Goal: Register for event/course

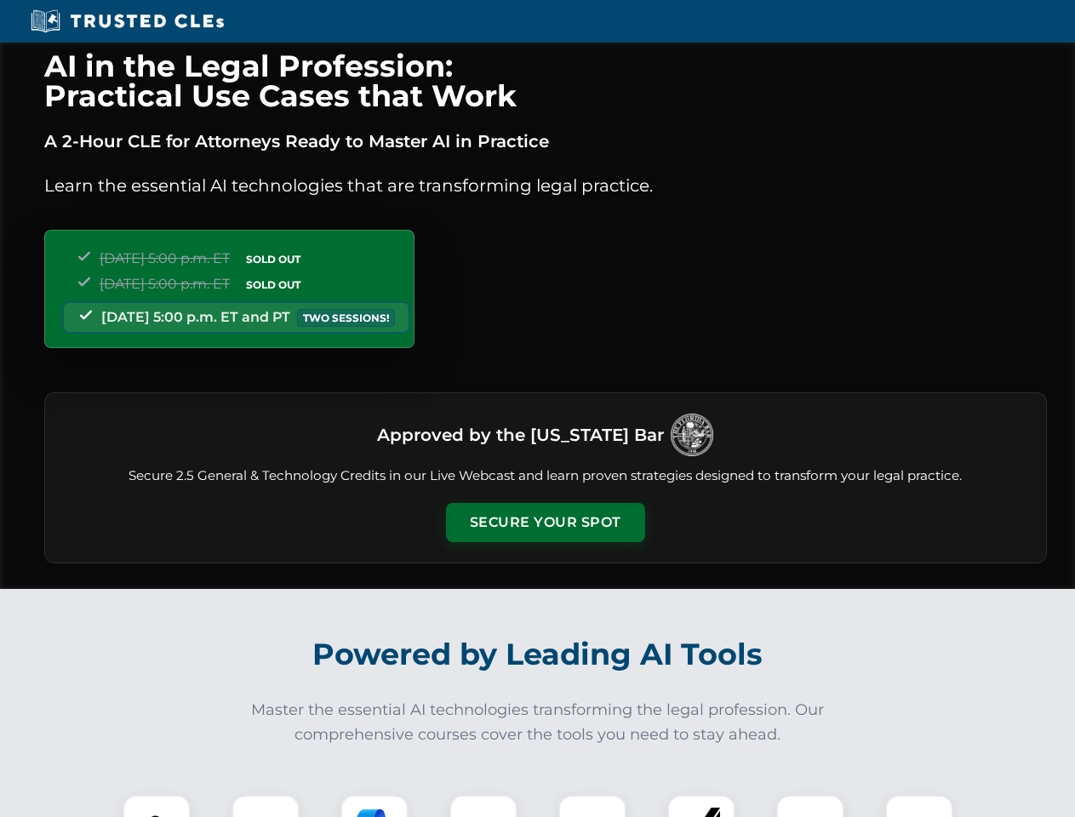
click at [545, 522] on button "Secure Your Spot" at bounding box center [545, 522] width 199 height 39
click at [157, 806] on img at bounding box center [156, 828] width 49 height 49
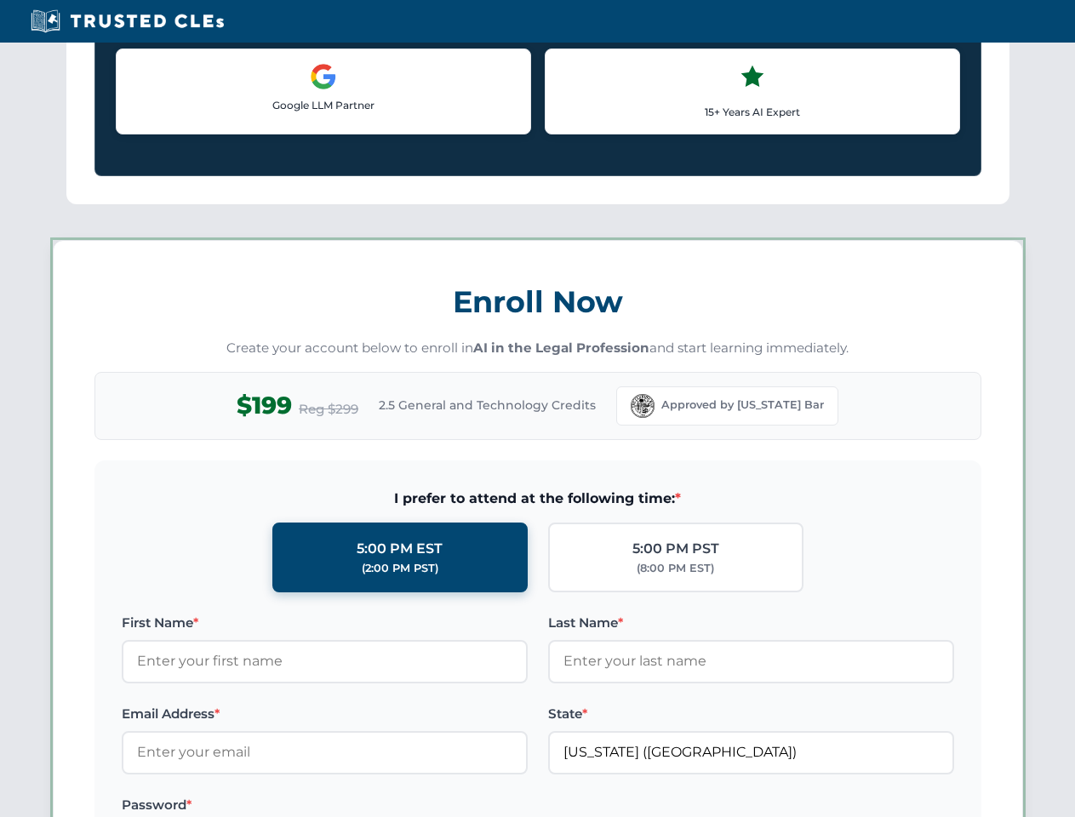
click at [374, 806] on label "Password *" at bounding box center [325, 805] width 406 height 20
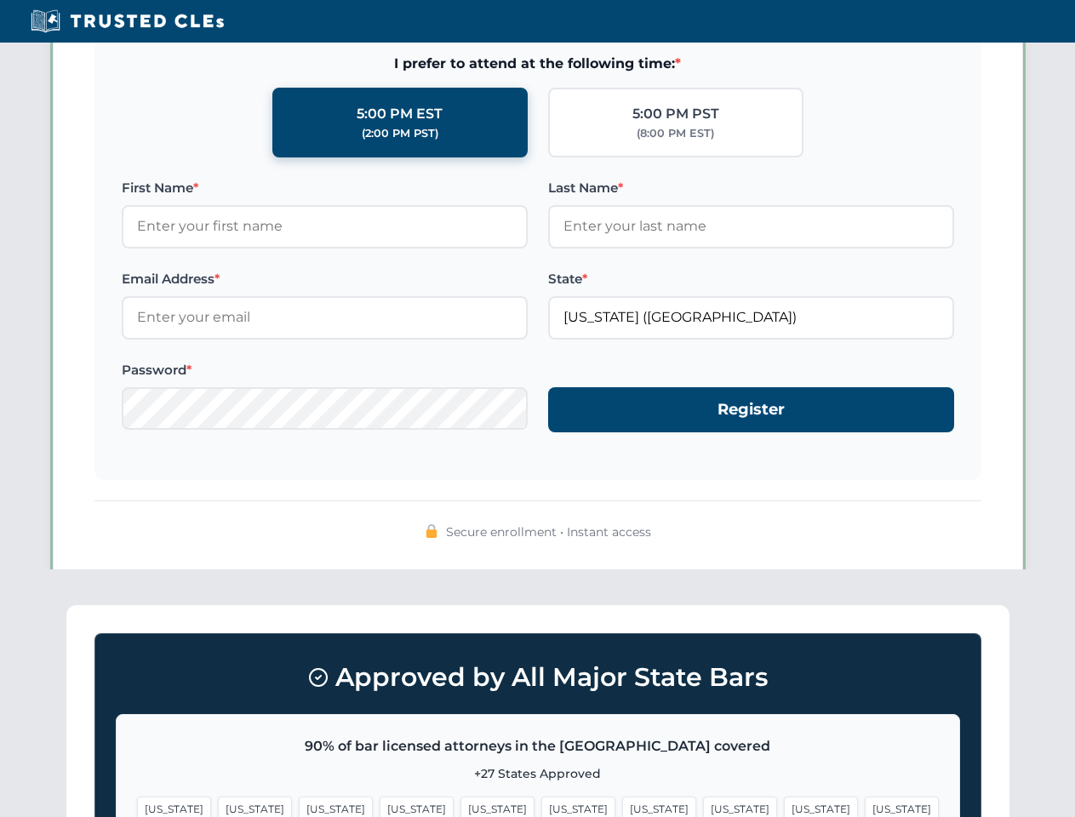
click at [784, 806] on span "[US_STATE]" at bounding box center [821, 808] width 74 height 25
